Goal: Task Accomplishment & Management: Use online tool/utility

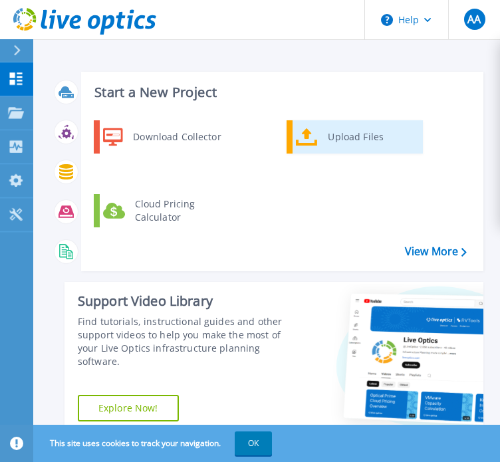
click at [338, 140] on div "Upload Files" at bounding box center [370, 137] width 98 height 27
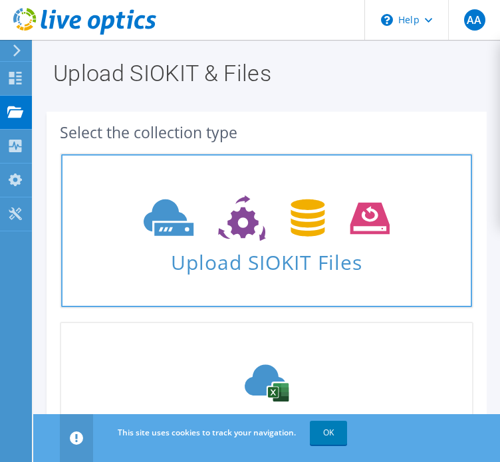
click at [318, 262] on span "Upload SIOKIT Files" at bounding box center [266, 258] width 411 height 29
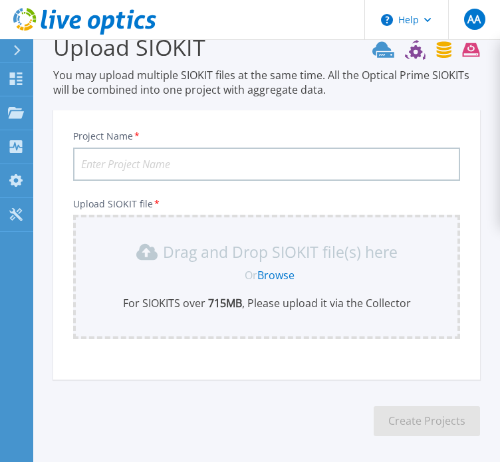
scroll to position [81, 0]
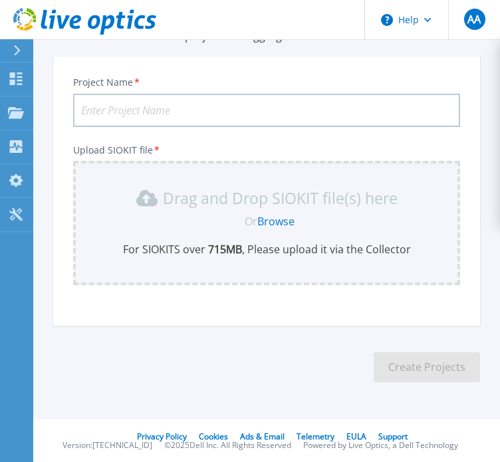
click at [145, 102] on input "Project Name *" at bounding box center [266, 110] width 387 height 33
click at [140, 112] on input "Project Name *" at bounding box center [266, 110] width 387 height 33
paste input "New-Vcenters"
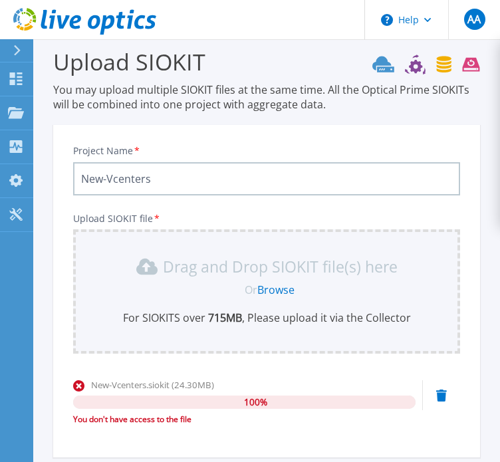
scroll to position [11, 0]
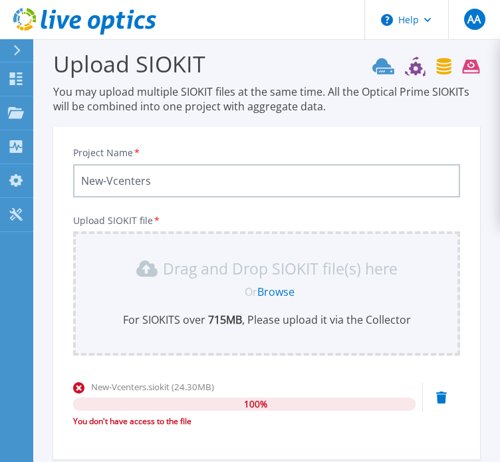
drag, startPoint x: 159, startPoint y: 175, endPoint x: 50, endPoint y: 174, distance: 108.3
click at [50, 174] on section "Upload SIOKIT You may upload multiple SIOKIT files at the same time. All the Op…" at bounding box center [266, 287] width 466 height 517
paste input "DR-Clus"
type input "DR-Clusters"
click at [276, 288] on link "Browse" at bounding box center [275, 291] width 37 height 15
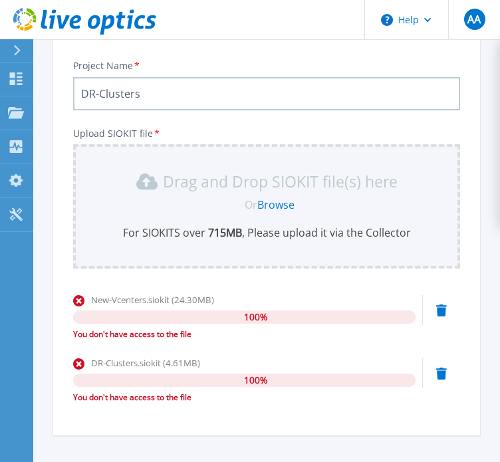
scroll to position [0, 0]
